Goal: Find specific page/section: Find specific page/section

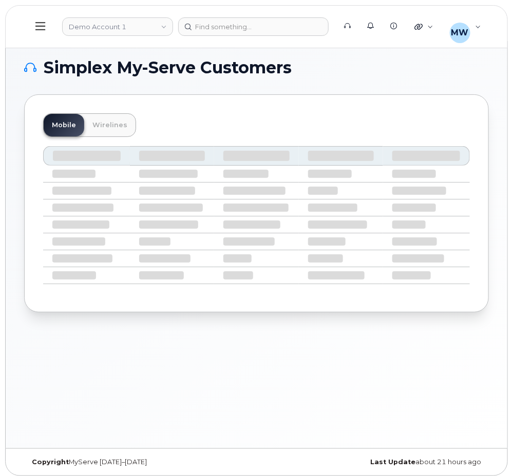
click at [108, 36] on header "Demo Account 1 Support Alerts Knowledge Base Quicklinks Suspend / Cancel Device…" at bounding box center [256, 26] width 503 height 43
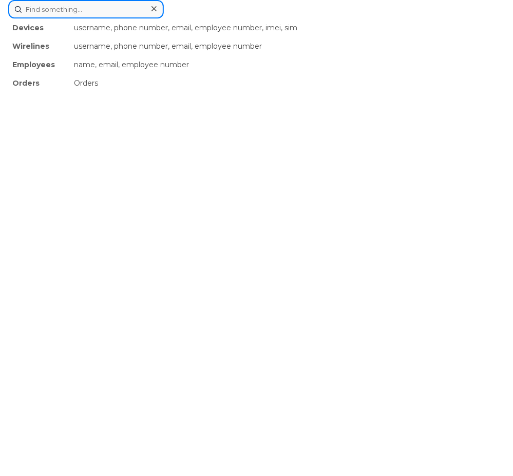
click at [237, 18] on div "Devices username, phone number, email, employee number, imei, sim Wirelines use…" at bounding box center [256, 9] width 496 height 18
paste input "5513051579"
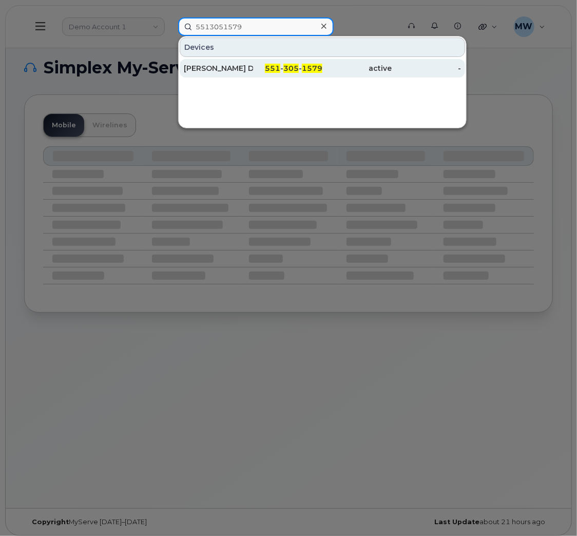
type input "5513051579"
click at [304, 70] on span "1579" at bounding box center [312, 68] width 21 height 9
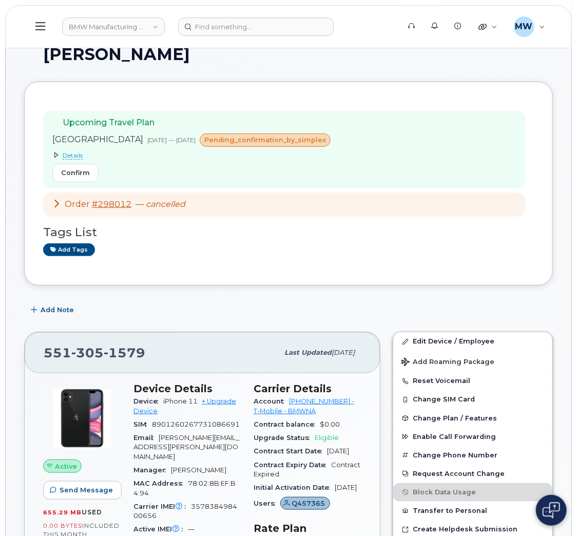
scroll to position [77, 0]
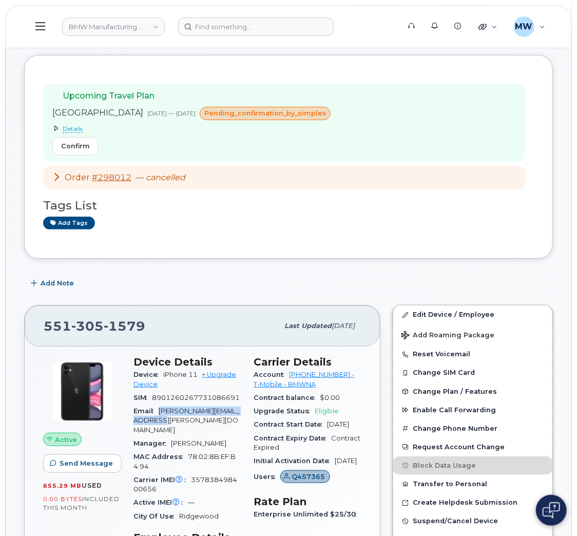
drag, startPoint x: 176, startPoint y: 402, endPoint x: 159, endPoint y: 396, distance: 18.5
click at [159, 404] on div "Email matthew.dambrosio@bmwna.com" at bounding box center [187, 420] width 108 height 32
copy span "matthew.dambrosio@bmwna.com"
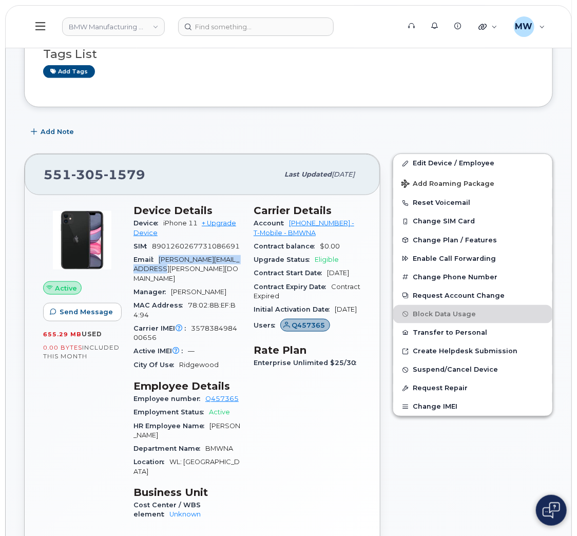
scroll to position [230, 0]
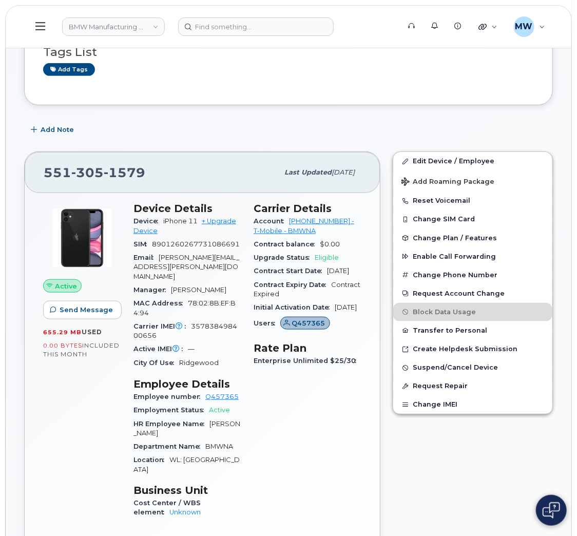
click at [314, 168] on span "Last updated Aug 12, 2025" at bounding box center [319, 172] width 70 height 9
drag, startPoint x: 287, startPoint y: 203, endPoint x: 330, endPoint y: 207, distance: 42.9
click at [330, 215] on div "Account 973767968 - T-Mobile - BMWNA" at bounding box center [308, 226] width 108 height 23
copy link "973767968"
click at [266, 29] on input at bounding box center [256, 26] width 156 height 18
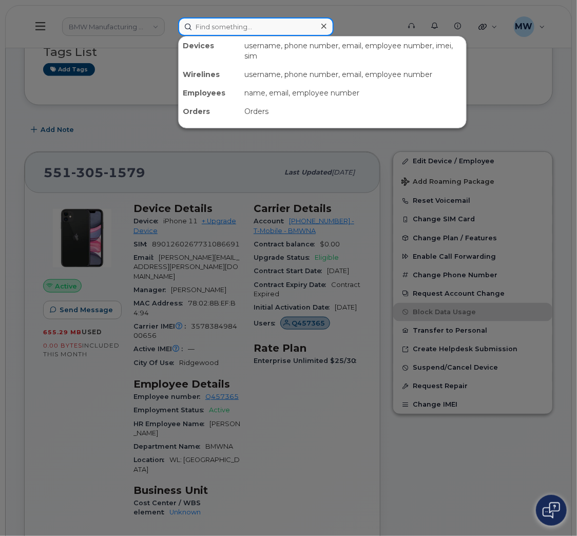
paste input "8645174371"
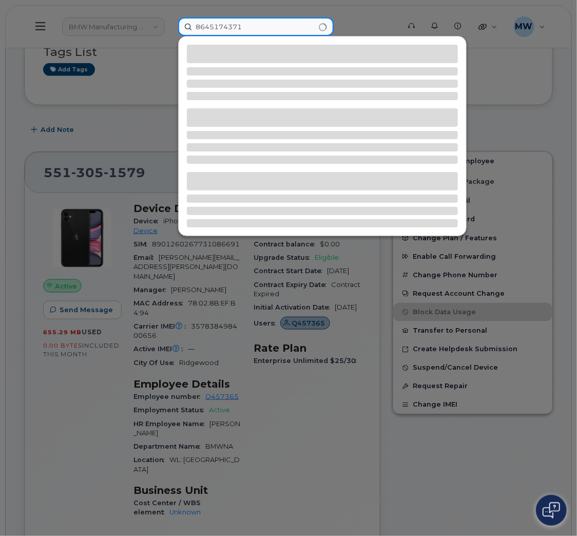
drag, startPoint x: 266, startPoint y: 29, endPoint x: 299, endPoint y: 52, distance: 40.9
click at [299, 36] on div "8645174371" at bounding box center [285, 26] width 215 height 18
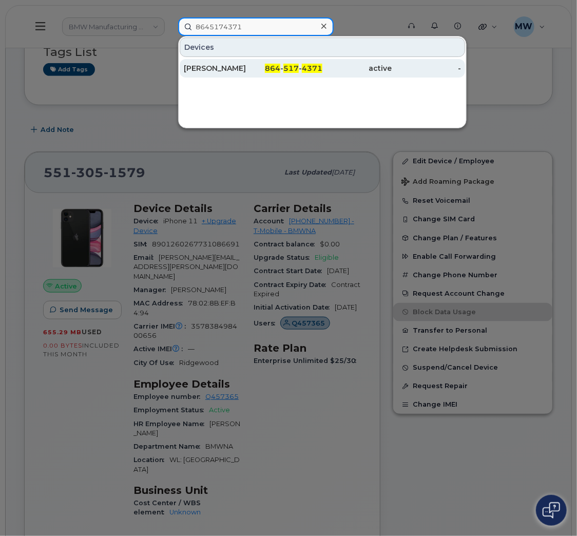
drag, startPoint x: 297, startPoint y: 25, endPoint x: 307, endPoint y: 73, distance: 49.9
click at [307, 36] on div "8645174371 Devices Anthony Rohloff 864 - 517 - 4371 active -" at bounding box center [285, 26] width 215 height 18
type input "8645174371"
click at [307, 73] on div "864 - 517 - 4371" at bounding box center [287, 68] width 69 height 10
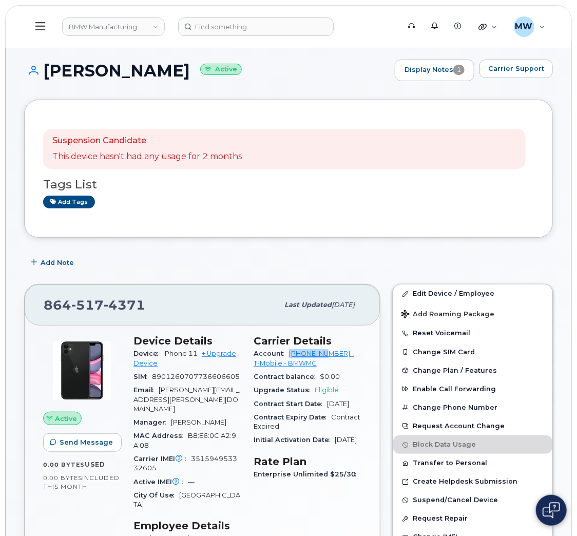
drag, startPoint x: 287, startPoint y: 354, endPoint x: 325, endPoint y: 357, distance: 38.1
click at [329, 356] on div "Account 972523090 - T-Mobile - BMWMC" at bounding box center [308, 358] width 108 height 23
copy link "972523090"
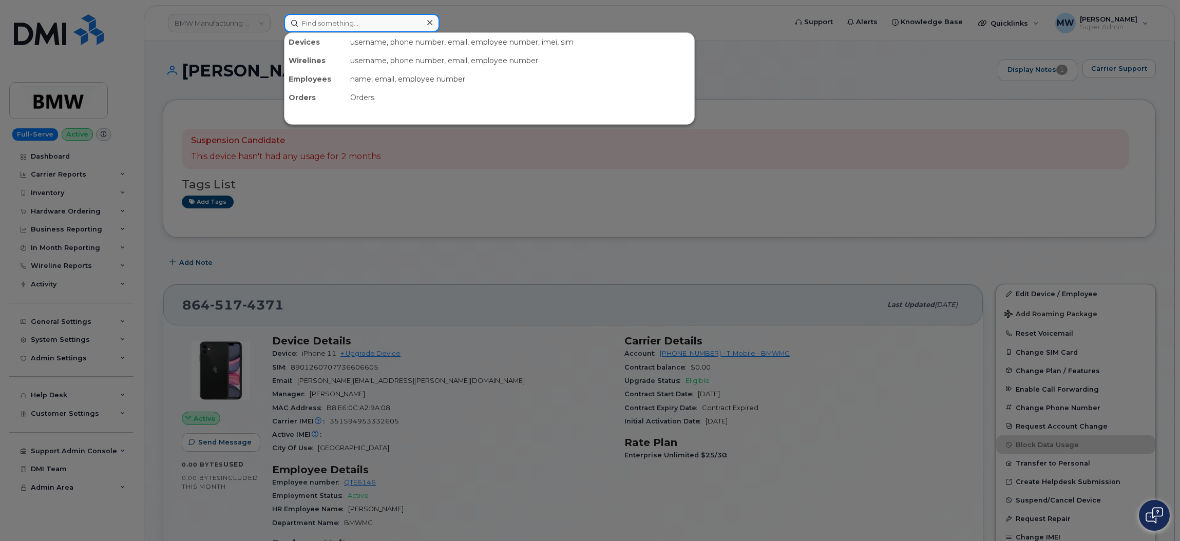
click at [362, 22] on input at bounding box center [362, 23] width 156 height 18
paste input "864-621-7011"
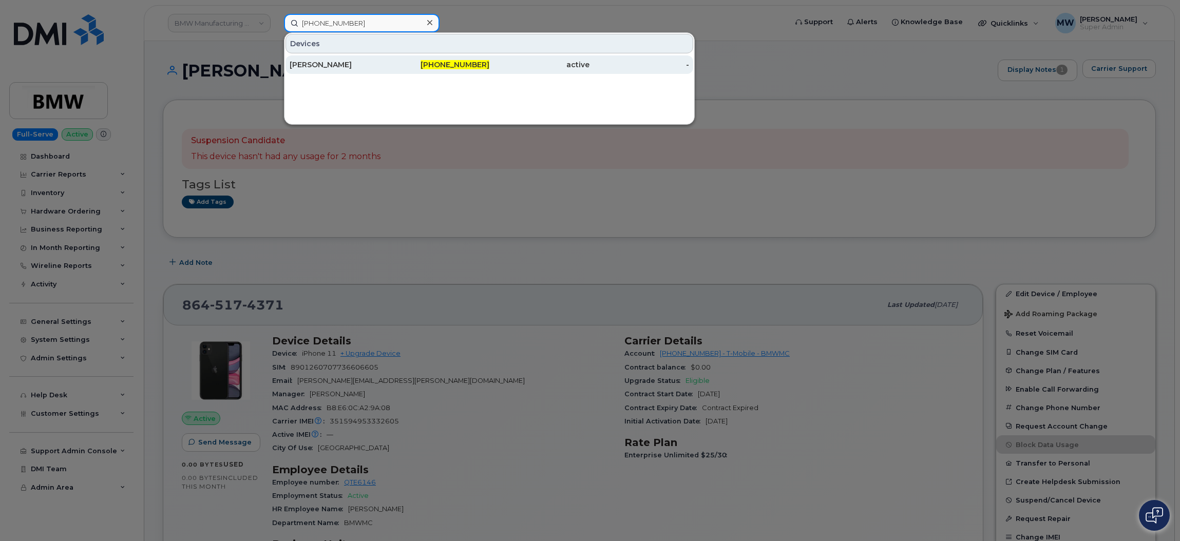
type input "864-621-7011"
click at [390, 57] on div "[PERSON_NAME]" at bounding box center [440, 64] width 100 height 18
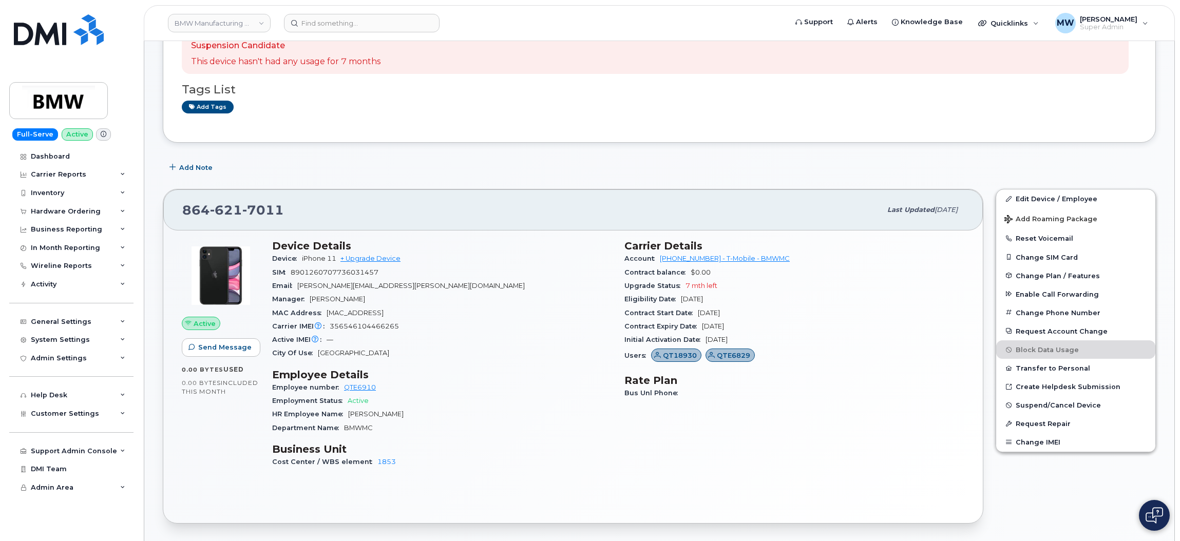
scroll to position [181, 0]
